Goal: Information Seeking & Learning: Learn about a topic

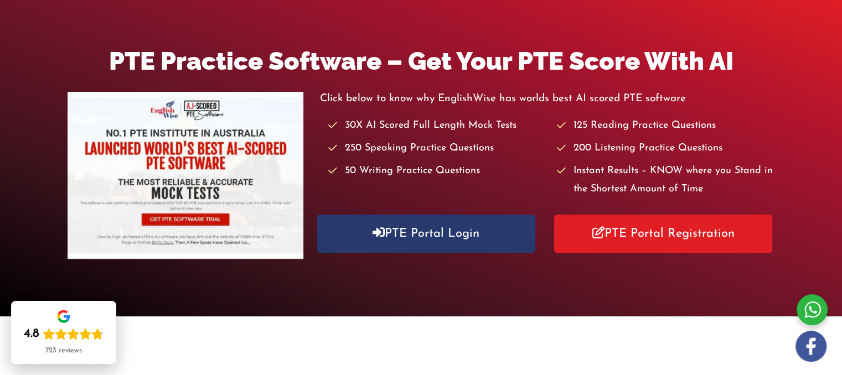
scroll to position [113, 0]
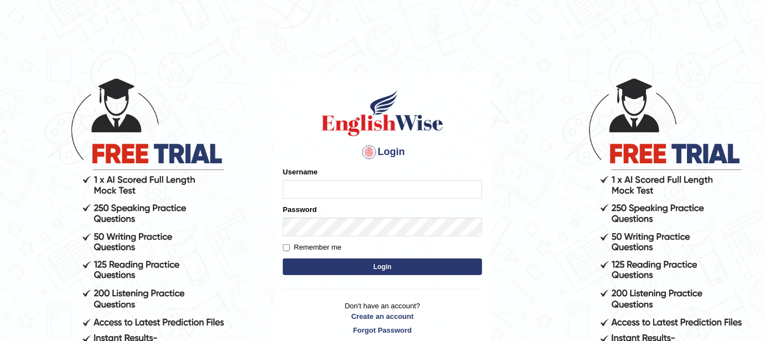
type input "FAridewala_123"
click at [379, 260] on button "Login" at bounding box center [382, 266] width 199 height 17
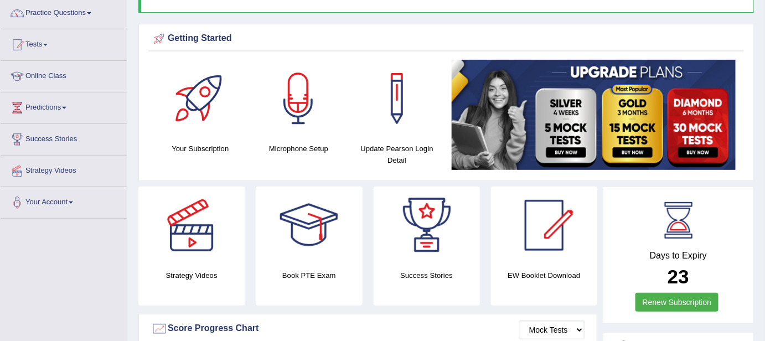
scroll to position [81, 0]
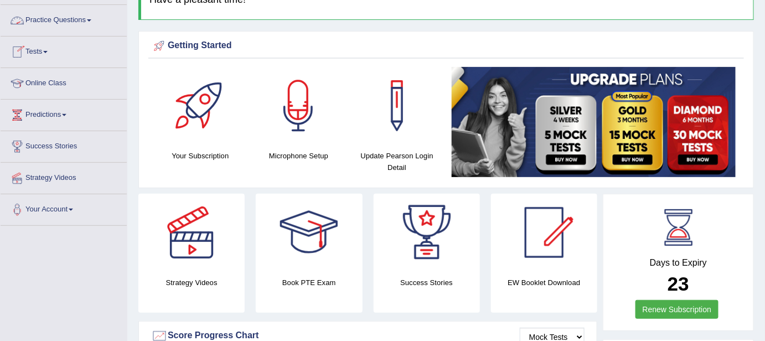
click at [76, 18] on link "Practice Questions" at bounding box center [64, 19] width 126 height 28
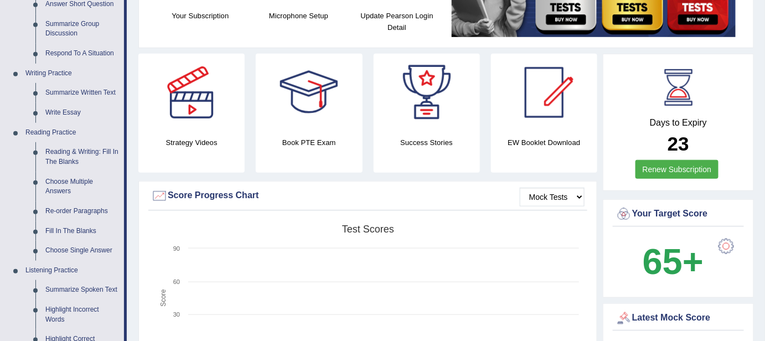
scroll to position [248, 0]
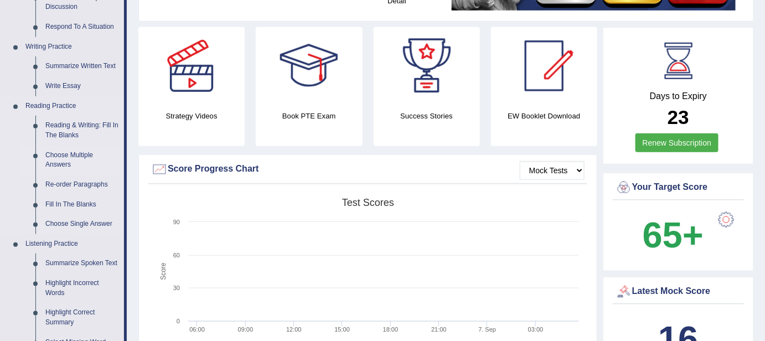
click at [52, 162] on link "Choose Multiple Answers" at bounding box center [82, 160] width 84 height 29
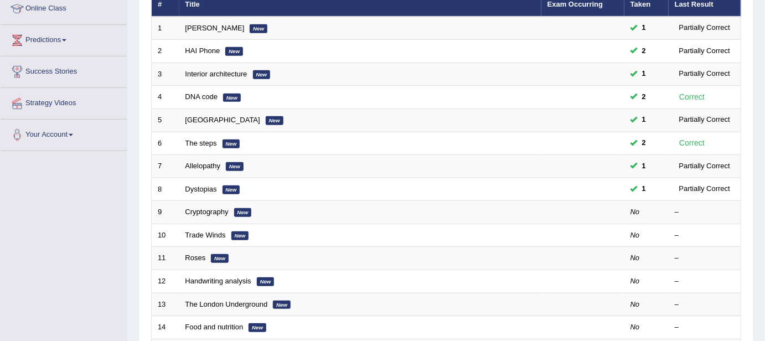
scroll to position [165, 0]
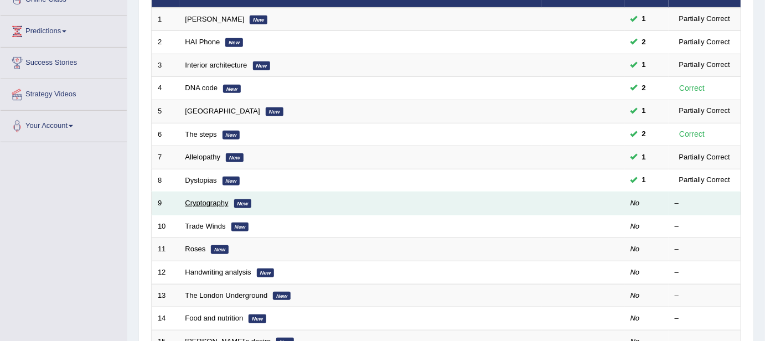
click at [213, 199] on link "Cryptography" at bounding box center [206, 203] width 43 height 8
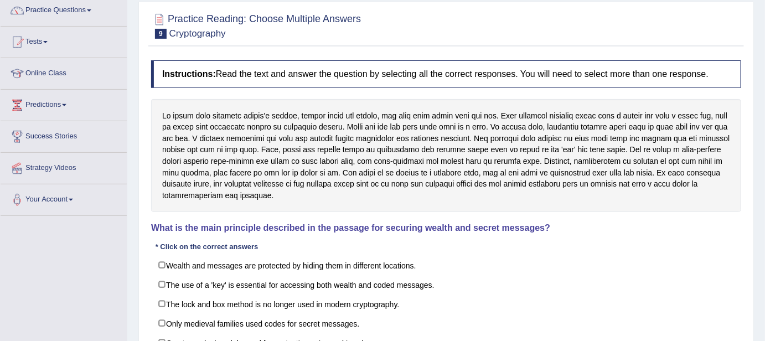
scroll to position [120, 0]
